Goal: Check status: Check status

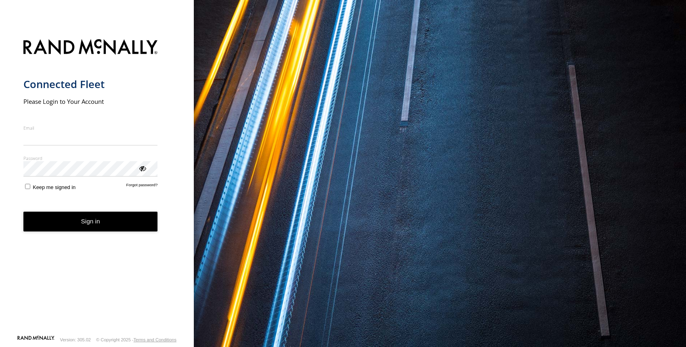
type input "**********"
click at [97, 223] on button "Sign in" at bounding box center [90, 222] width 134 height 20
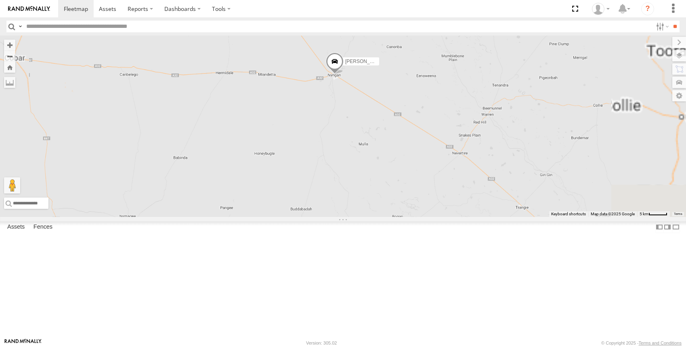
drag, startPoint x: 470, startPoint y: 149, endPoint x: 456, endPoint y: 206, distance: 59.0
click at [456, 206] on div "[PERSON_NAME] - NEW ute [PERSON_NAME] [PERSON_NAME]" at bounding box center [343, 126] width 686 height 181
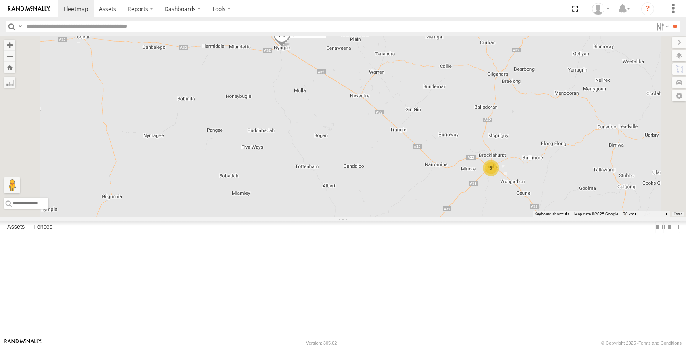
drag, startPoint x: 460, startPoint y: 203, endPoint x: 399, endPoint y: 163, distance: 72.2
click at [399, 163] on div "[PERSON_NAME] - NEW ute [PERSON_NAME] [PERSON_NAME] 9" at bounding box center [343, 126] width 686 height 181
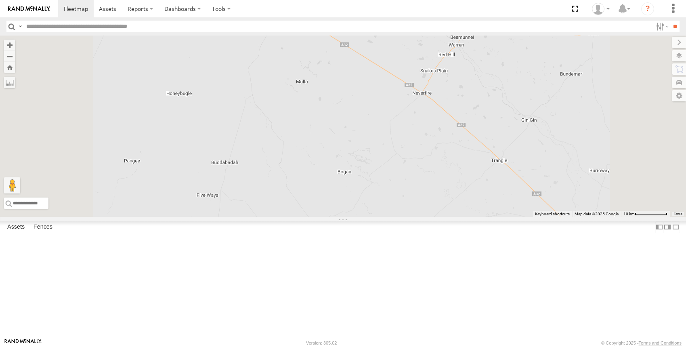
drag, startPoint x: 373, startPoint y: 130, endPoint x: 391, endPoint y: 189, distance: 61.6
click at [390, 189] on div "[PERSON_NAME] - NEW ute [PERSON_NAME] [PERSON_NAME]" at bounding box center [343, 126] width 686 height 181
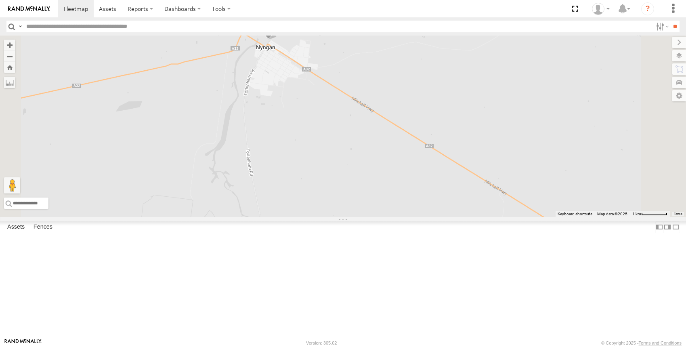
drag, startPoint x: 402, startPoint y: 182, endPoint x: 415, endPoint y: 217, distance: 37.7
click at [415, 217] on div "[PERSON_NAME] - NEW ute [PERSON_NAME] [PERSON_NAME]" at bounding box center [343, 126] width 686 height 181
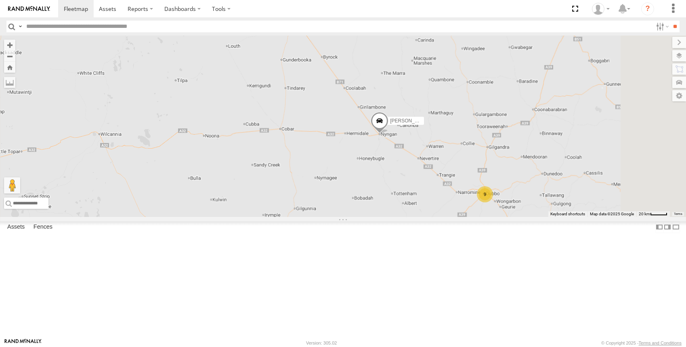
drag, startPoint x: 572, startPoint y: 245, endPoint x: 378, endPoint y: 116, distance: 232.8
click at [395, 126] on div "[PERSON_NAME] - NEW ute [PERSON_NAME] [PERSON_NAME] 9" at bounding box center [343, 126] width 686 height 181
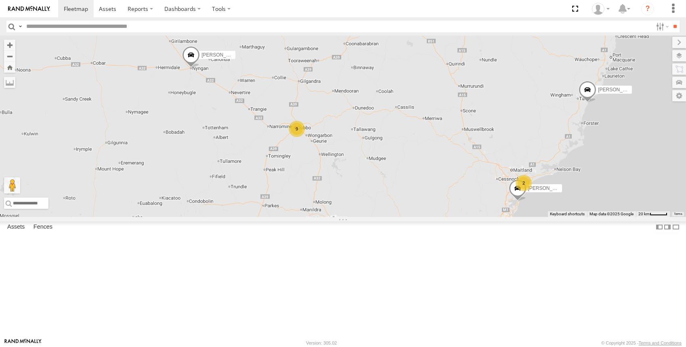
drag, startPoint x: 319, startPoint y: 112, endPoint x: 426, endPoint y: 261, distance: 183.5
click at [426, 217] on div "[PERSON_NAME] - NEW ute [PERSON_NAME] [PERSON_NAME] 9 [PERSON_NAME] 2 [PERSON_N…" at bounding box center [343, 126] width 686 height 181
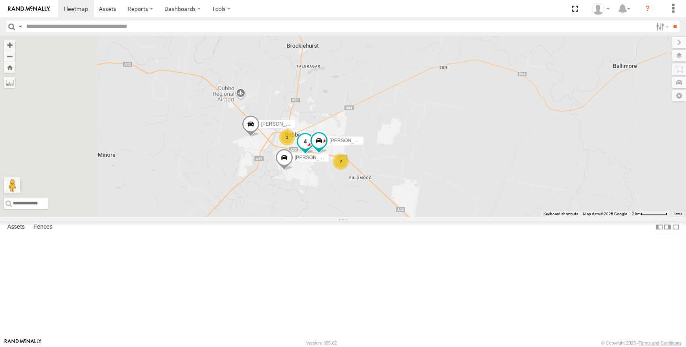
drag, startPoint x: 457, startPoint y: 239, endPoint x: 408, endPoint y: 196, distance: 65.8
click at [495, 217] on div "[PERSON_NAME] - NEW ute [PERSON_NAME] [PERSON_NAME] [PERSON_NAME] [PERSON_NAME]…" at bounding box center [343, 126] width 686 height 181
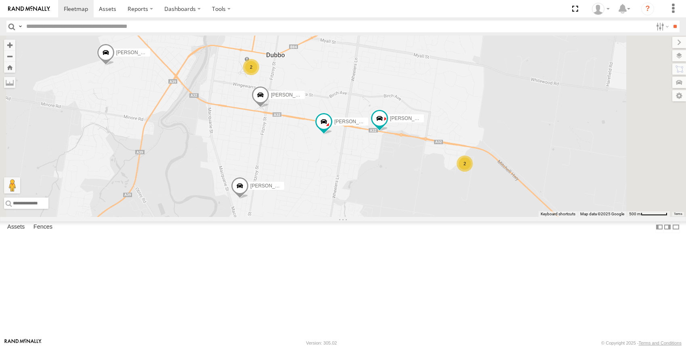
drag, startPoint x: 532, startPoint y: 193, endPoint x: 454, endPoint y: 88, distance: 130.1
click at [456, 89] on div "[PERSON_NAME] - NEW ute [PERSON_NAME] [PERSON_NAME] [PERSON_NAME] [PERSON_NAME]…" at bounding box center [343, 126] width 686 height 181
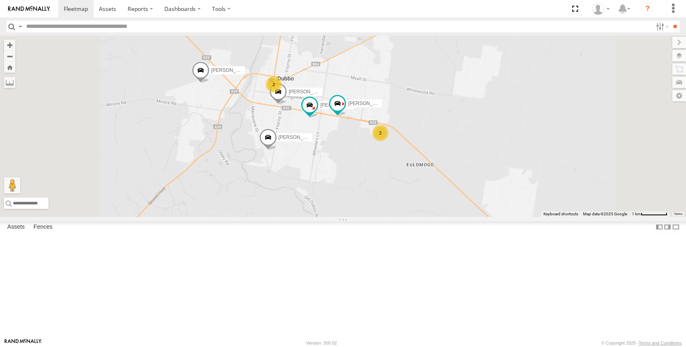
drag, startPoint x: 445, startPoint y: 189, endPoint x: 458, endPoint y: 218, distance: 31.5
click at [458, 217] on div "[PERSON_NAME] - NEW ute [PERSON_NAME] [PERSON_NAME] [PERSON_NAME] [PERSON_NAME]…" at bounding box center [343, 126] width 686 height 181
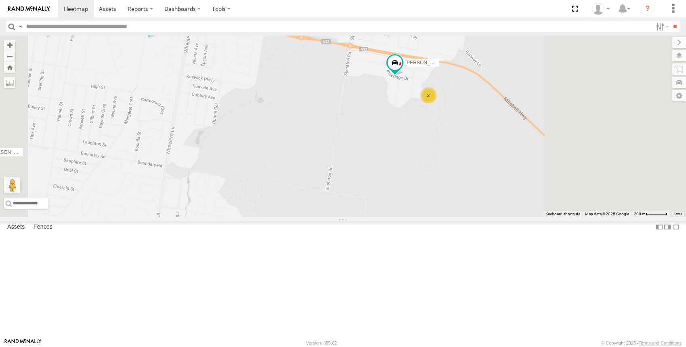
drag, startPoint x: 587, startPoint y: 202, endPoint x: 519, endPoint y: 194, distance: 68.7
click at [519, 194] on div "[PERSON_NAME] - NEW ute [PERSON_NAME] [PERSON_NAME] [PERSON_NAME] [PERSON_NAME]…" at bounding box center [343, 126] width 686 height 181
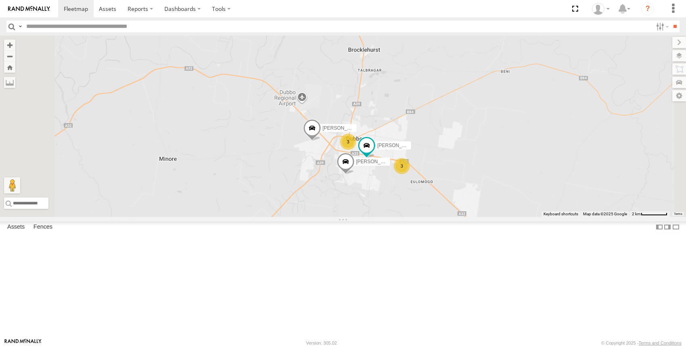
drag, startPoint x: 421, startPoint y: 219, endPoint x: 406, endPoint y: 257, distance: 40.7
click at [406, 217] on div "[PERSON_NAME] - NEW ute [PERSON_NAME] [PERSON_NAME] [PERSON_NAME] [PERSON_NAME]…" at bounding box center [343, 126] width 686 height 181
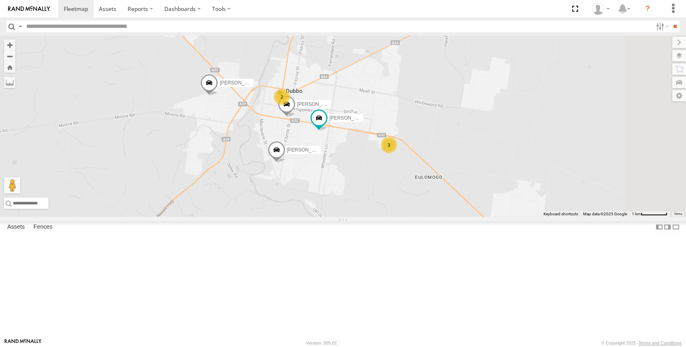
drag, startPoint x: 458, startPoint y: 259, endPoint x: 397, endPoint y: 258, distance: 61.0
click at [397, 217] on div "[PERSON_NAME] - NEW ute [PERSON_NAME] [PERSON_NAME] [PERSON_NAME] [PERSON_NAME]…" at bounding box center [343, 126] width 686 height 181
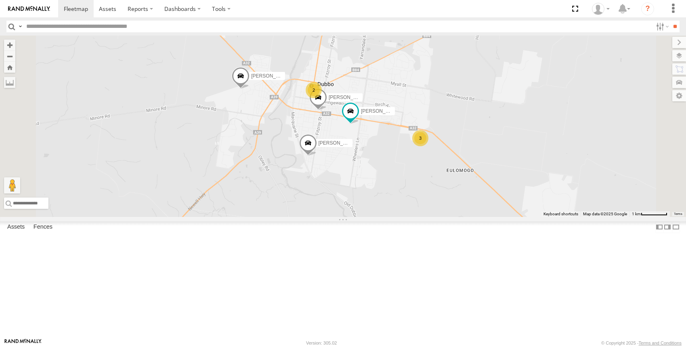
drag, startPoint x: 382, startPoint y: 252, endPoint x: 409, endPoint y: 246, distance: 28.3
click at [409, 217] on div "[PERSON_NAME] - NEW ute [PERSON_NAME] [PERSON_NAME] [PERSON_NAME] [PERSON_NAME]…" at bounding box center [343, 126] width 686 height 181
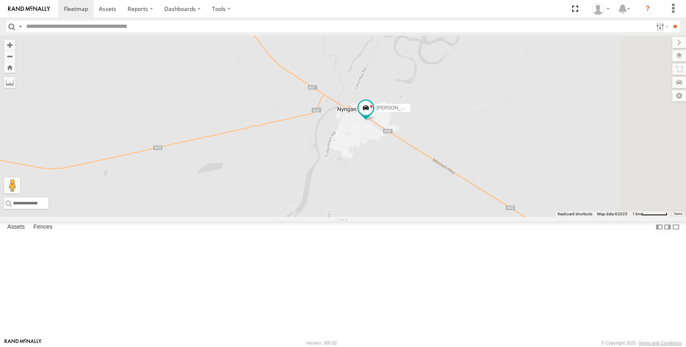
drag, startPoint x: 474, startPoint y: 207, endPoint x: 470, endPoint y: 223, distance: 16.7
click at [471, 217] on div "[PERSON_NAME] [PERSON_NAME] - NEW ute [PERSON_NAME]" at bounding box center [343, 126] width 686 height 181
